Goal: Obtain resource: Obtain resource

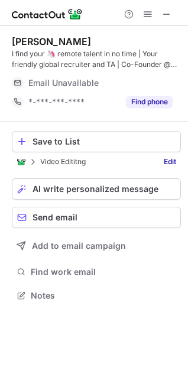
scroll to position [306, 188]
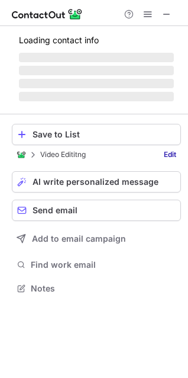
scroll to position [280, 188]
click at [165, 14] on span at bounding box center [166, 13] width 9 height 9
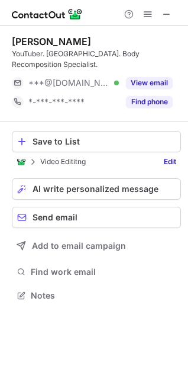
scroll to position [287, 188]
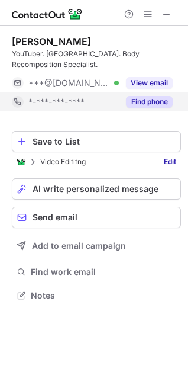
click at [133, 99] on button "Find phone" at bounding box center [149, 102] width 47 height 12
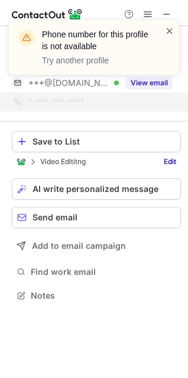
click at [171, 27] on span at bounding box center [169, 31] width 9 height 12
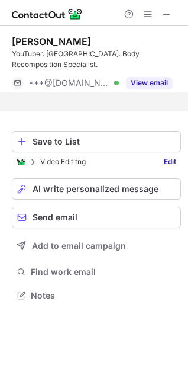
scroll to position [268, 188]
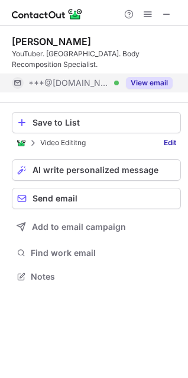
click at [155, 79] on button "View email" at bounding box center [149, 83] width 47 height 12
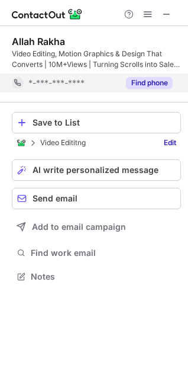
click at [163, 84] on button "Find phone" at bounding box center [149, 83] width 47 height 12
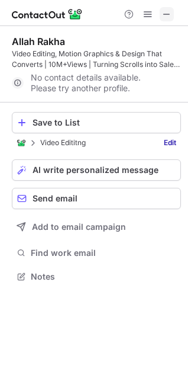
click at [165, 11] on span at bounding box center [166, 13] width 9 height 9
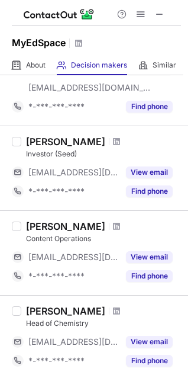
scroll to position [652, 0]
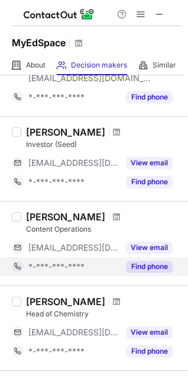
click at [136, 266] on button "Find phone" at bounding box center [149, 267] width 47 height 12
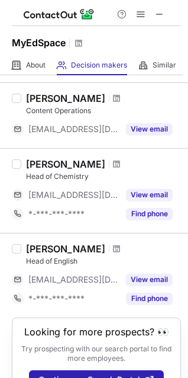
scroll to position [811, 0]
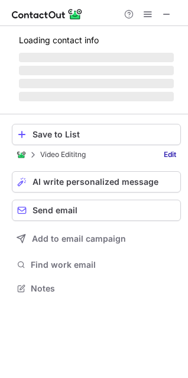
scroll to position [287, 188]
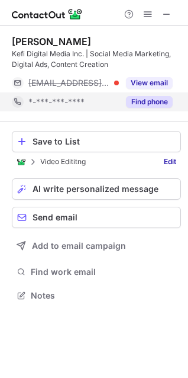
click at [157, 101] on button "Find phone" at bounding box center [149, 102] width 47 height 12
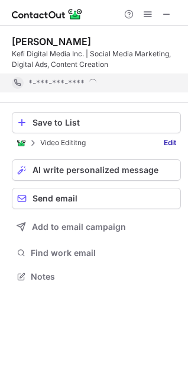
scroll to position [268, 188]
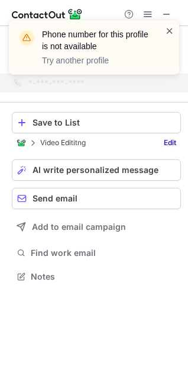
click at [167, 33] on span at bounding box center [169, 31] width 9 height 12
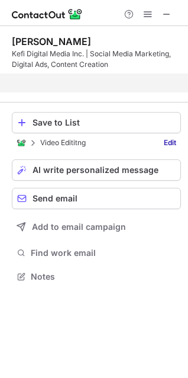
click at [163, 12] on div "Phone number for this profile is not available Try another profile" at bounding box center [94, 52] width 190 height 88
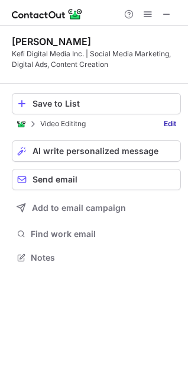
click at [163, 12] on span at bounding box center [166, 13] width 9 height 9
